Goal: Transaction & Acquisition: Download file/media

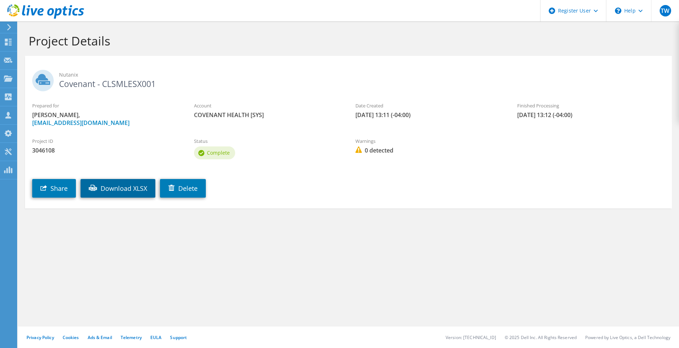
click at [133, 189] on link "Download XLSX" at bounding box center [117, 188] width 75 height 19
click at [115, 185] on link "Download XLSX" at bounding box center [117, 188] width 75 height 19
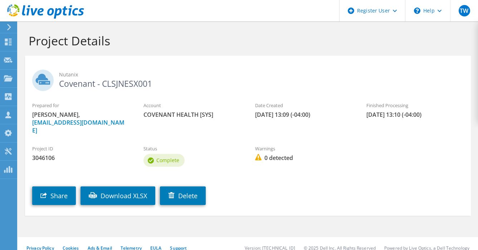
click at [347, 164] on div "Project ID 3046106 Status Complete Warnings 0 detected" at bounding box center [248, 155] width 446 height 34
click at [133, 189] on link "Download XLSX" at bounding box center [117, 196] width 75 height 19
click at [112, 187] on link "Download XLSX" at bounding box center [117, 196] width 75 height 19
click at [127, 187] on link "Download XLSX" at bounding box center [117, 196] width 75 height 19
click at [113, 191] on link "Download XLSX" at bounding box center [117, 196] width 75 height 19
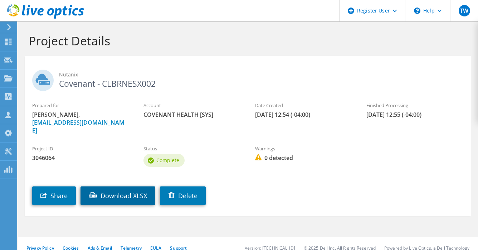
click at [125, 187] on link "Download XLSX" at bounding box center [117, 196] width 75 height 19
click at [139, 187] on link "Download XLSX" at bounding box center [117, 196] width 75 height 19
click at [118, 188] on link "Download XLSX" at bounding box center [117, 196] width 75 height 19
click at [123, 189] on link "Download XLSX" at bounding box center [117, 196] width 75 height 19
click at [136, 187] on link "Download XLSX" at bounding box center [117, 196] width 75 height 19
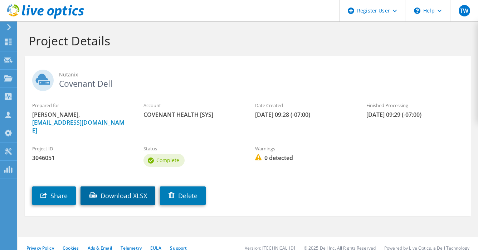
click at [126, 187] on link "Download XLSX" at bounding box center [117, 196] width 75 height 19
click at [132, 188] on link "Download XLSX" at bounding box center [117, 196] width 75 height 19
